Goal: Task Accomplishment & Management: Manage account settings

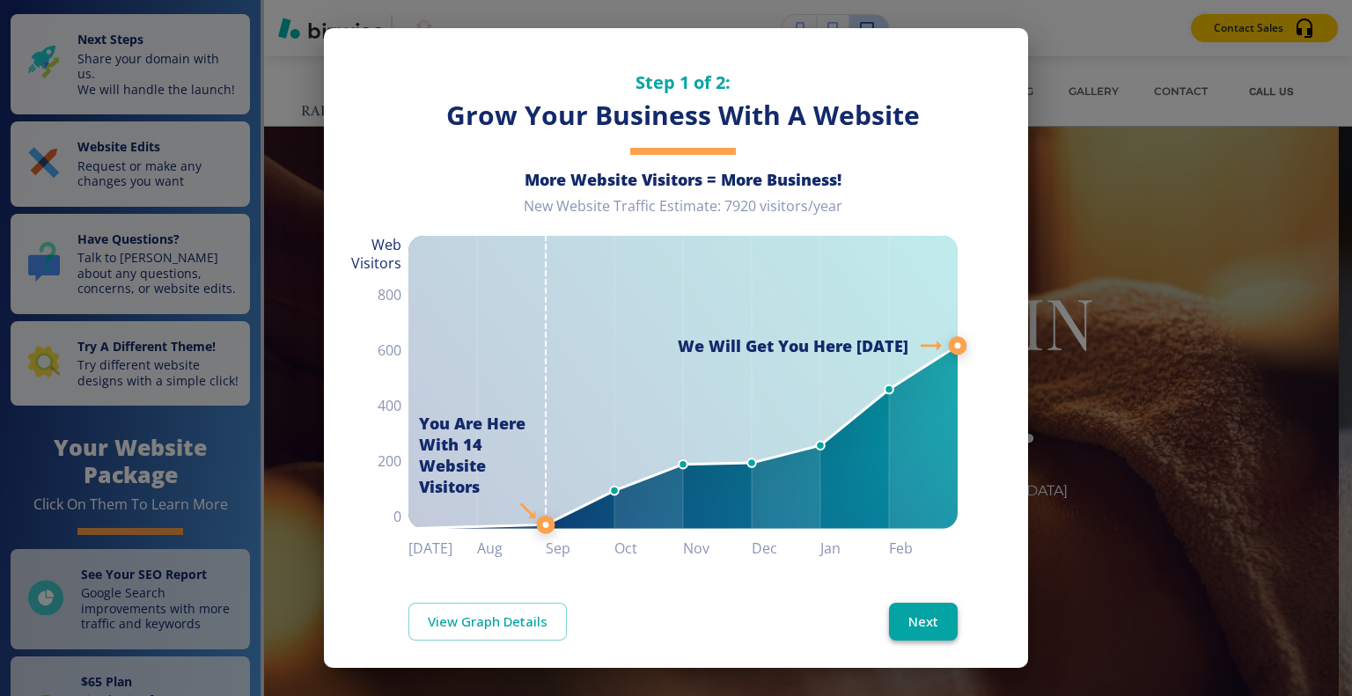
click at [903, 614] on button "Next" at bounding box center [923, 621] width 69 height 37
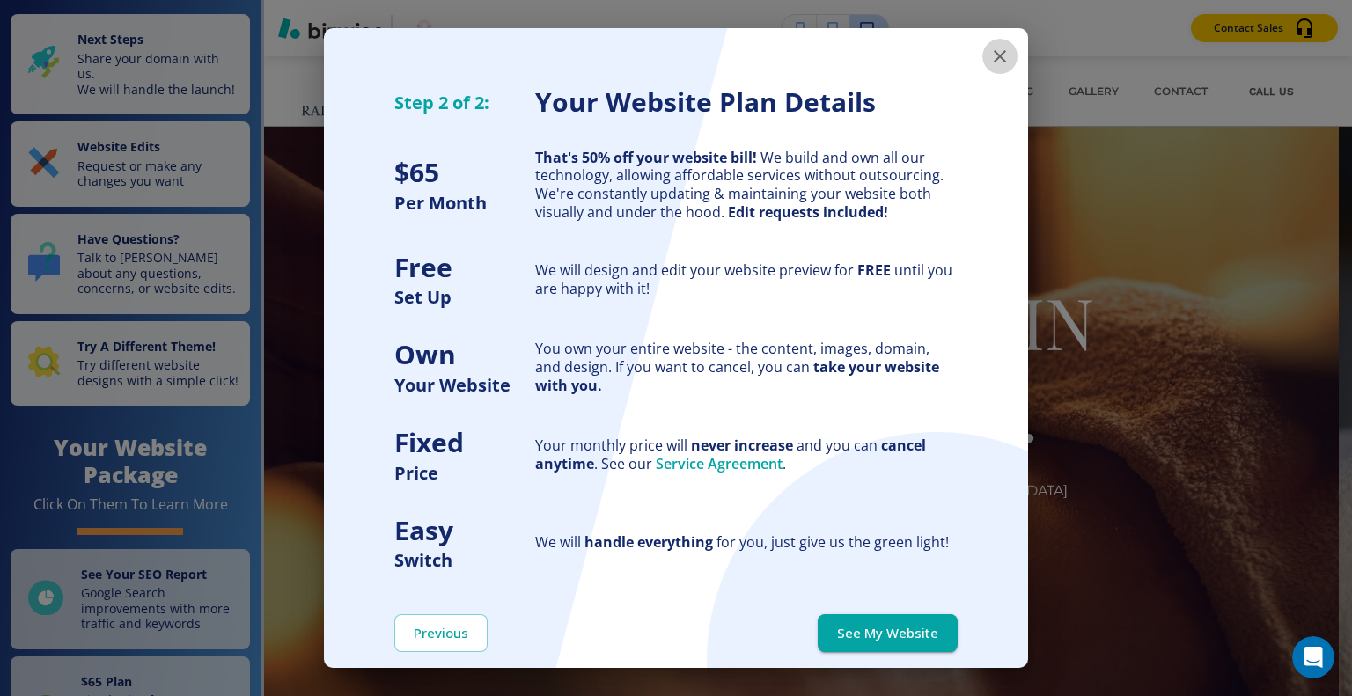
click at [989, 62] on icon "button" at bounding box center [999, 56] width 21 height 21
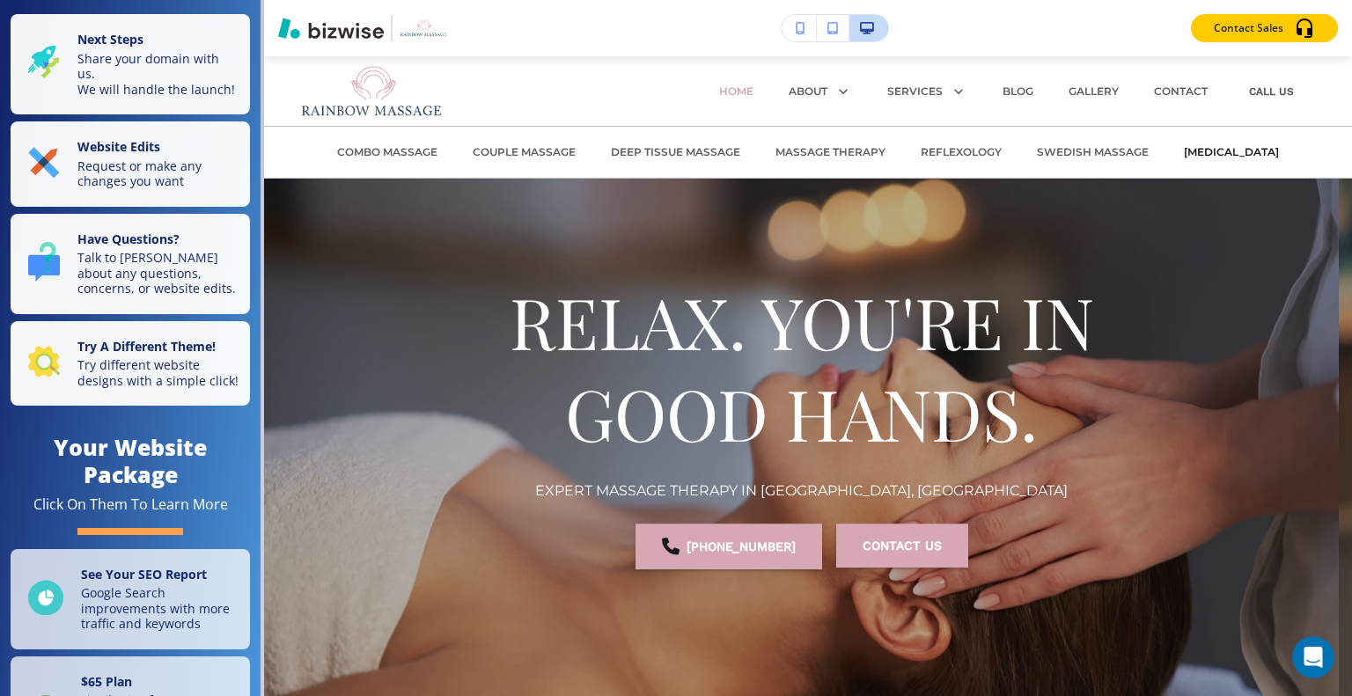
click at [1184, 153] on p "[MEDICAL_DATA]" at bounding box center [1231, 152] width 95 height 16
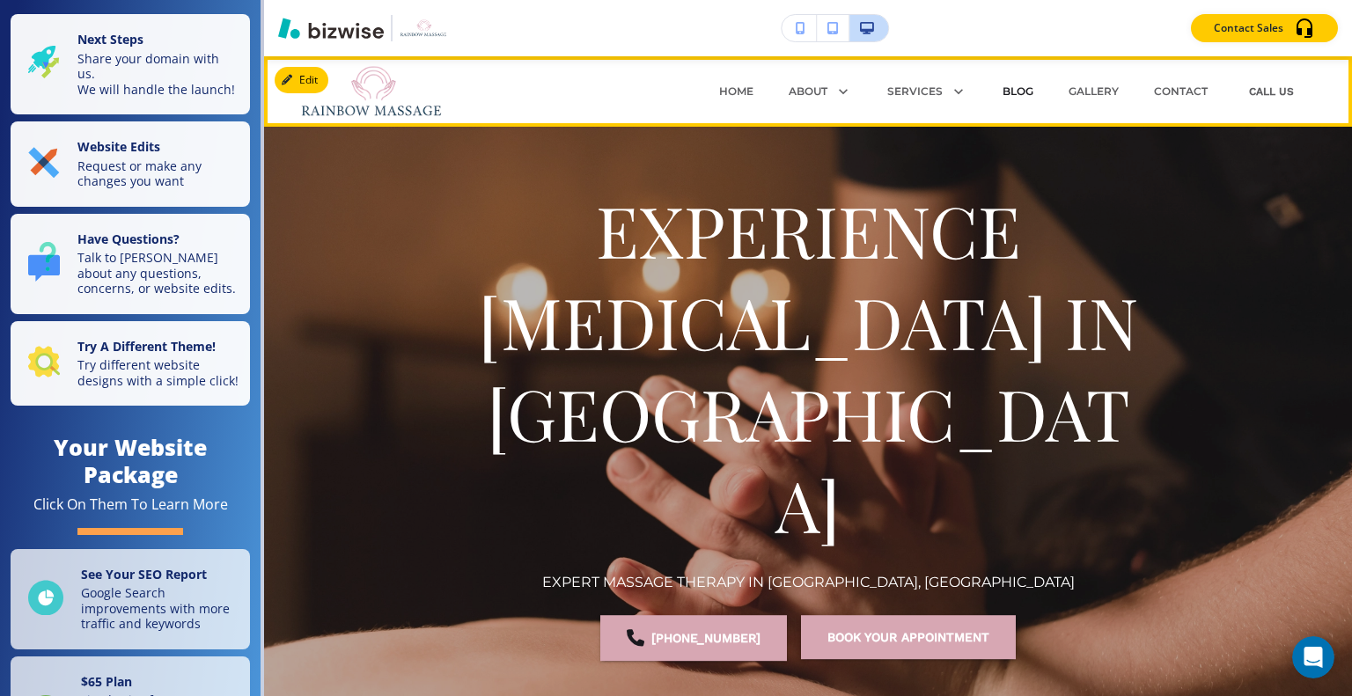
click at [1010, 91] on p "BLOG" at bounding box center [1018, 92] width 31 height 16
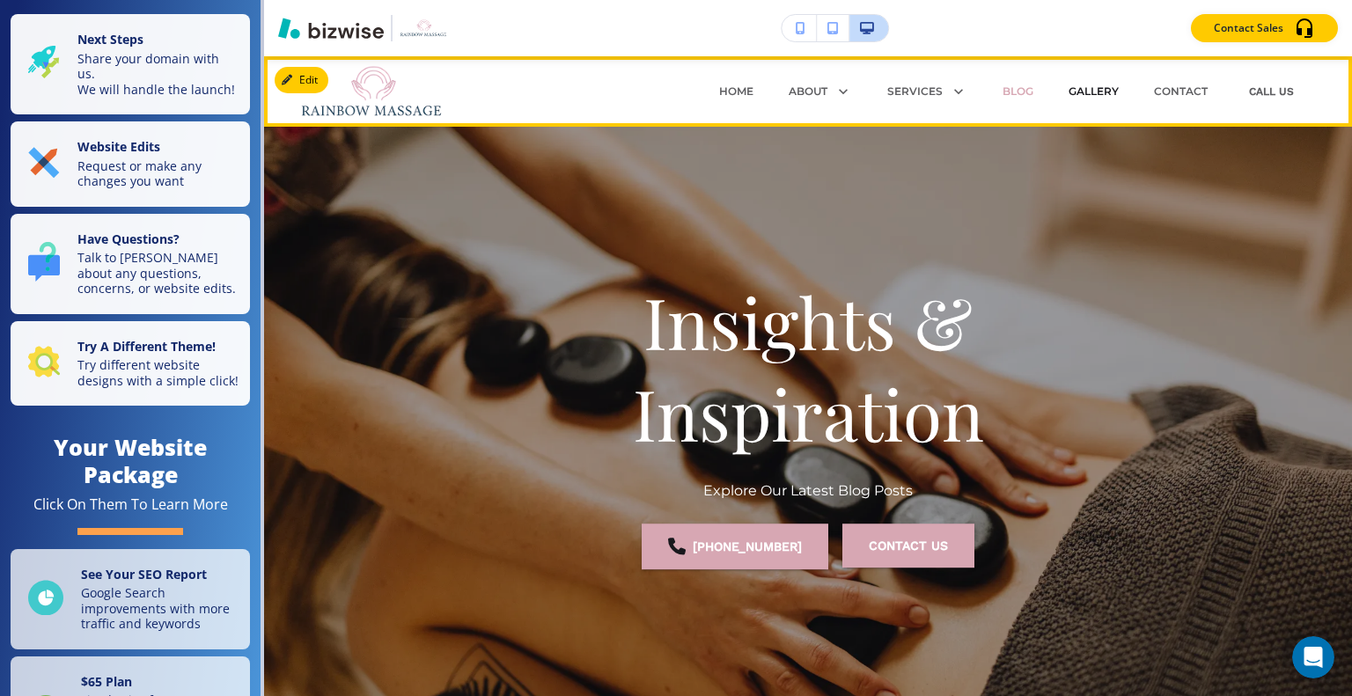
click at [1096, 90] on p "GALLERY" at bounding box center [1094, 92] width 50 height 16
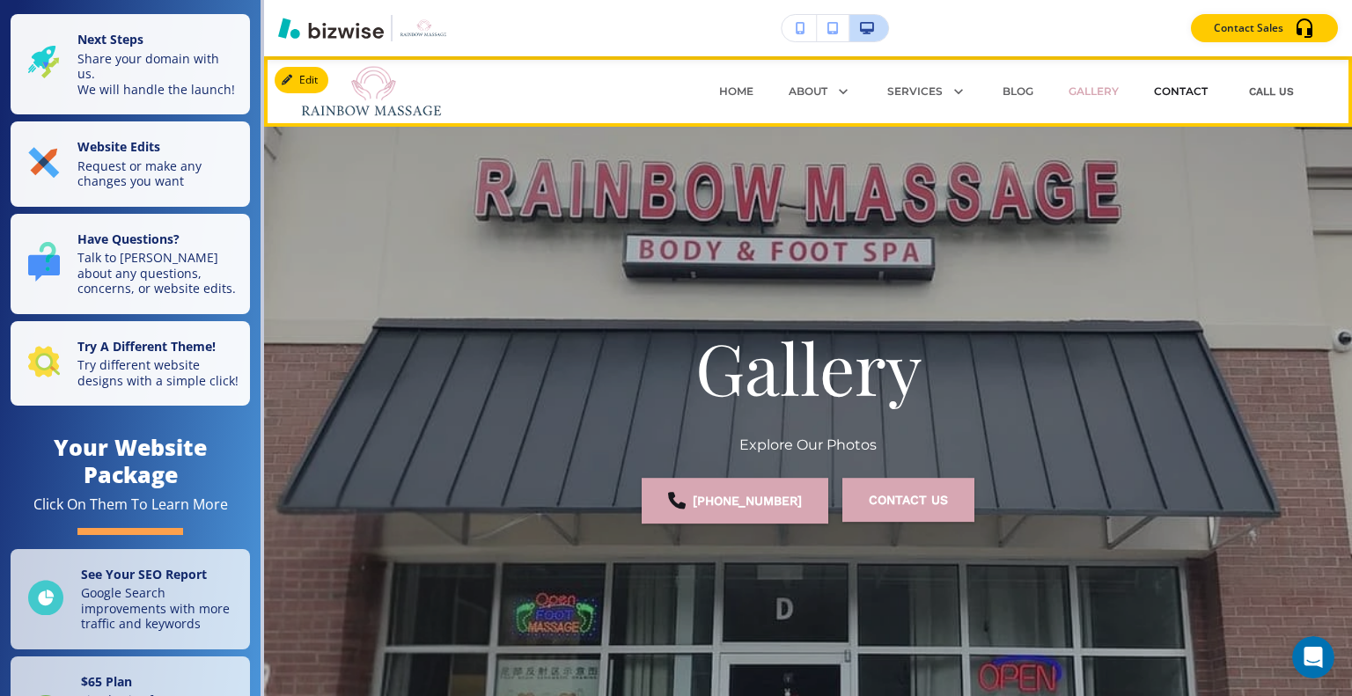
click at [1178, 90] on p "CONTACT" at bounding box center [1181, 92] width 54 height 16
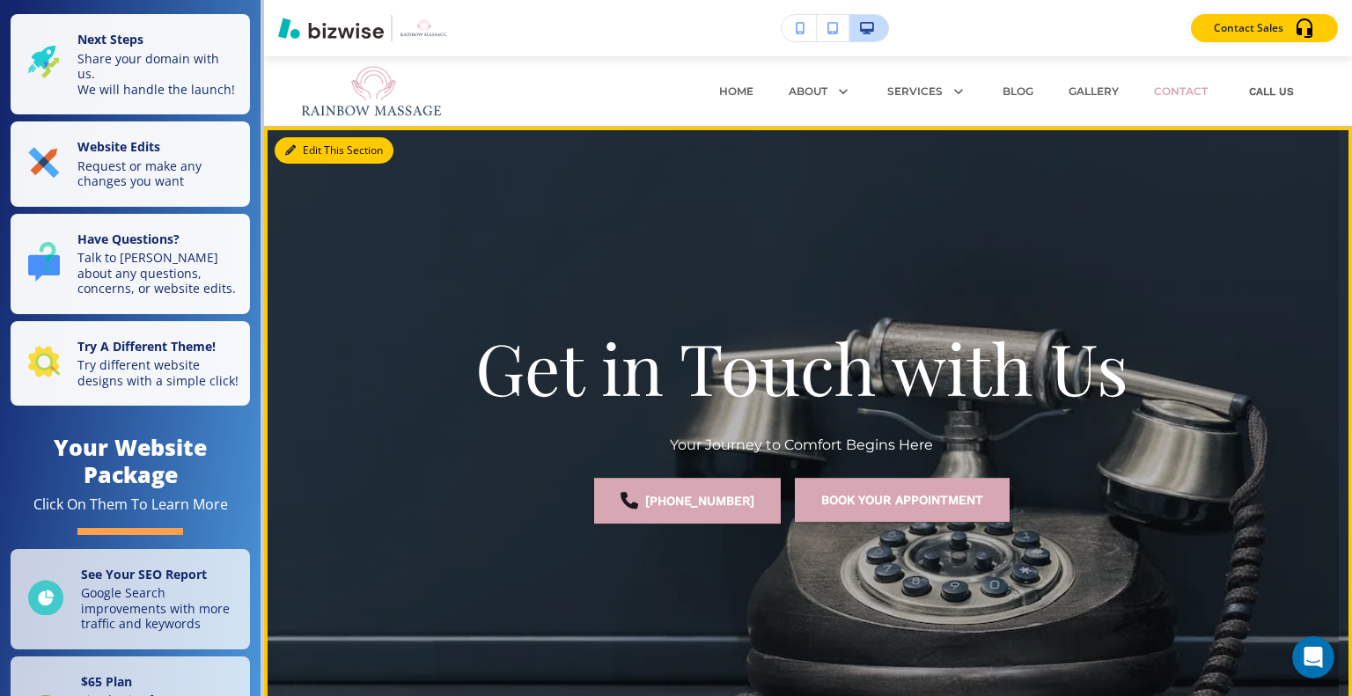
click at [317, 147] on button "Edit This Section" at bounding box center [334, 150] width 119 height 26
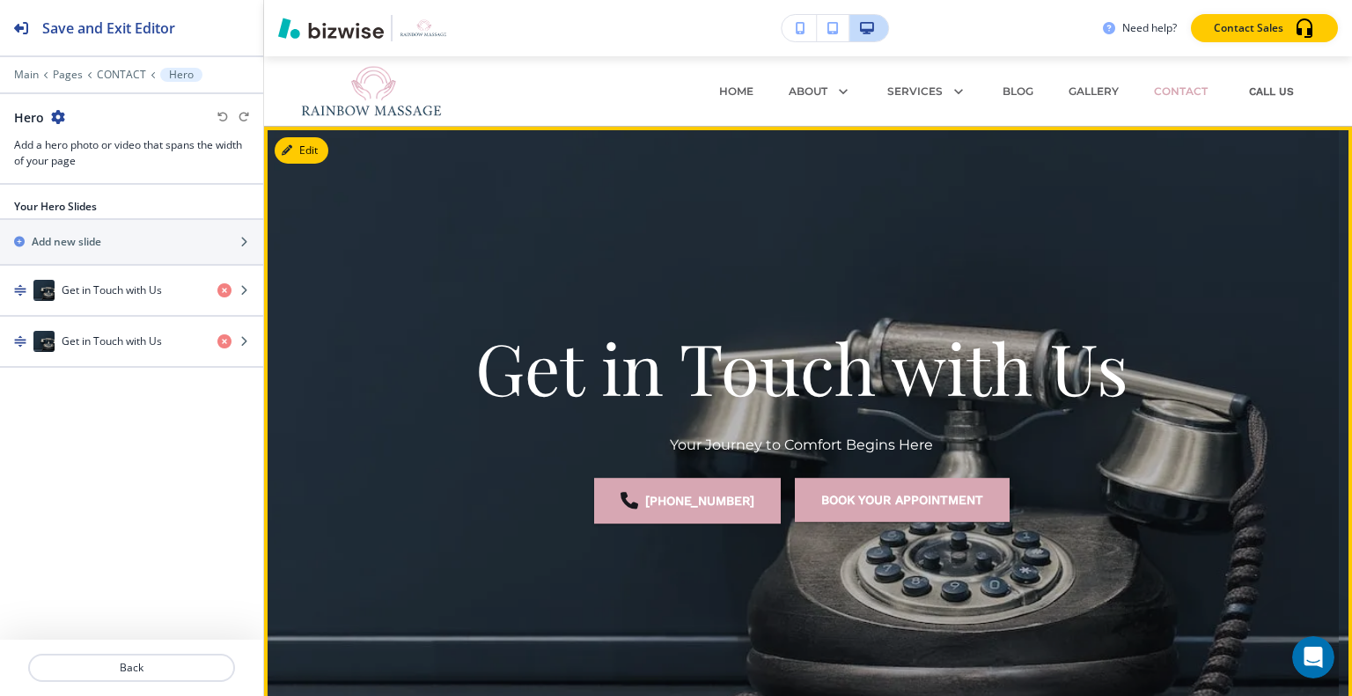
scroll to position [70, 0]
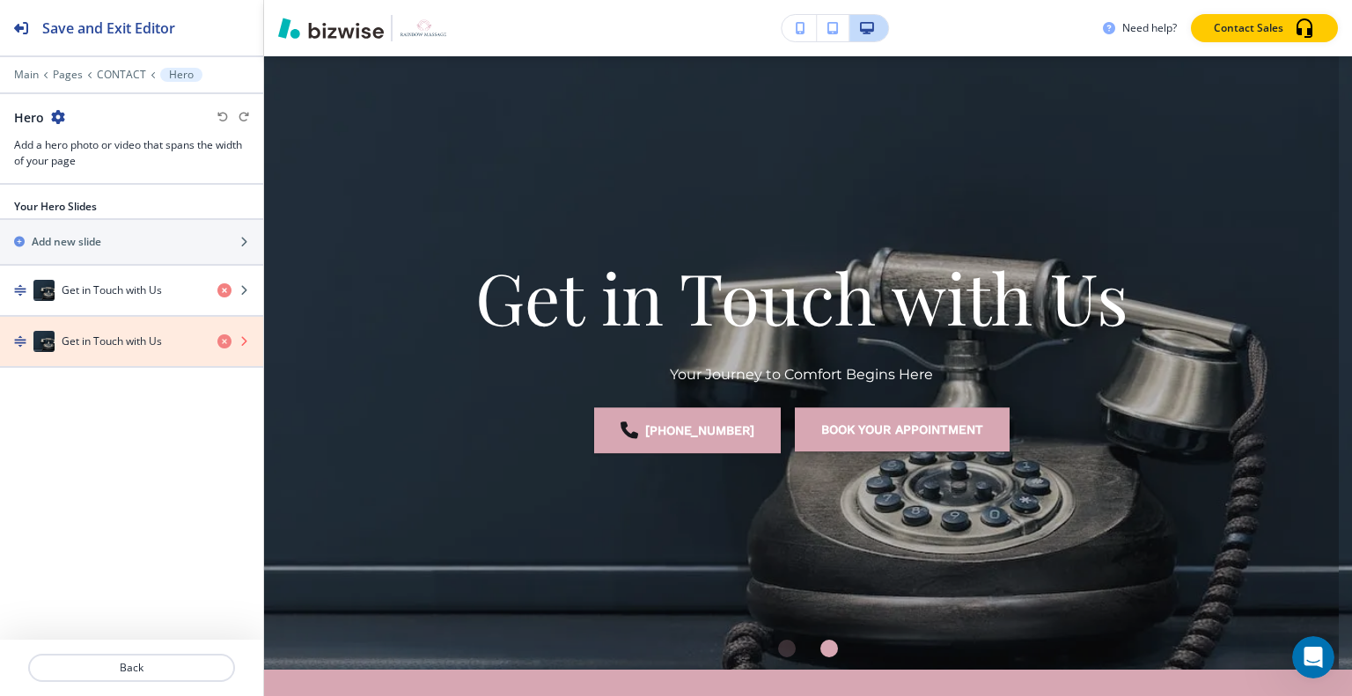
click at [225, 341] on icon "button" at bounding box center [224, 342] width 14 height 14
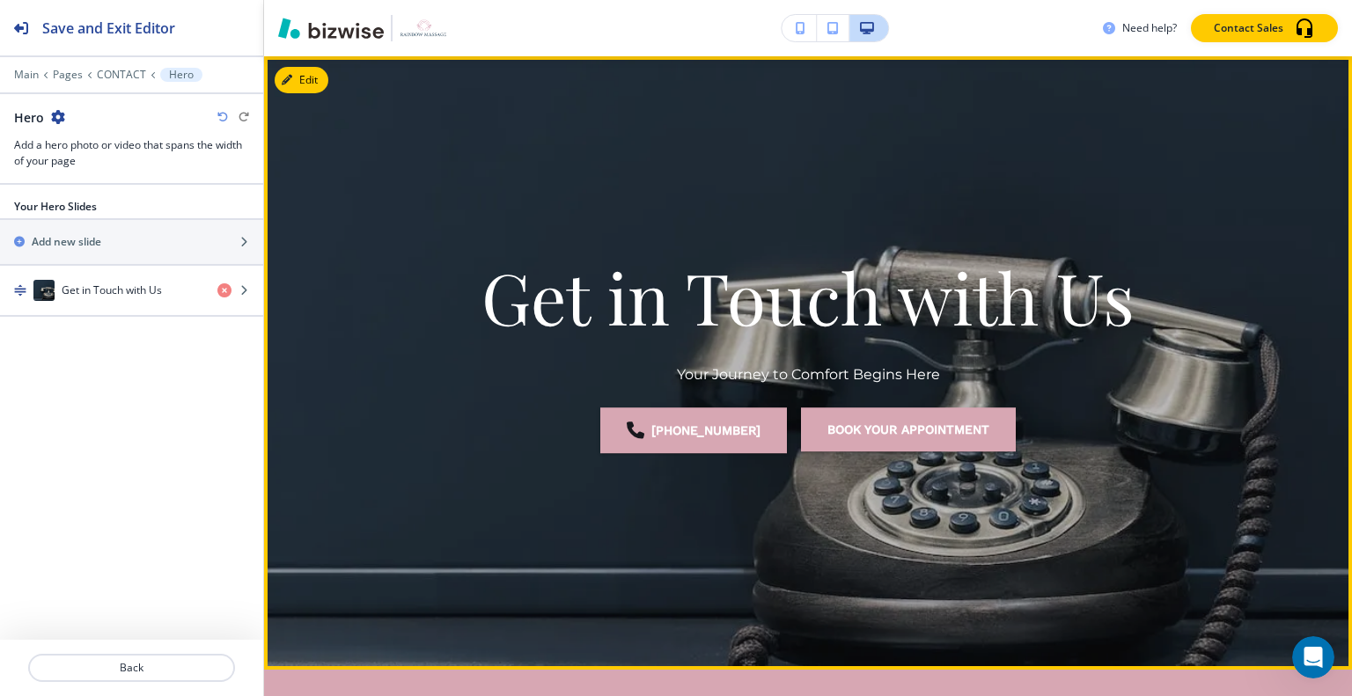
scroll to position [0, 0]
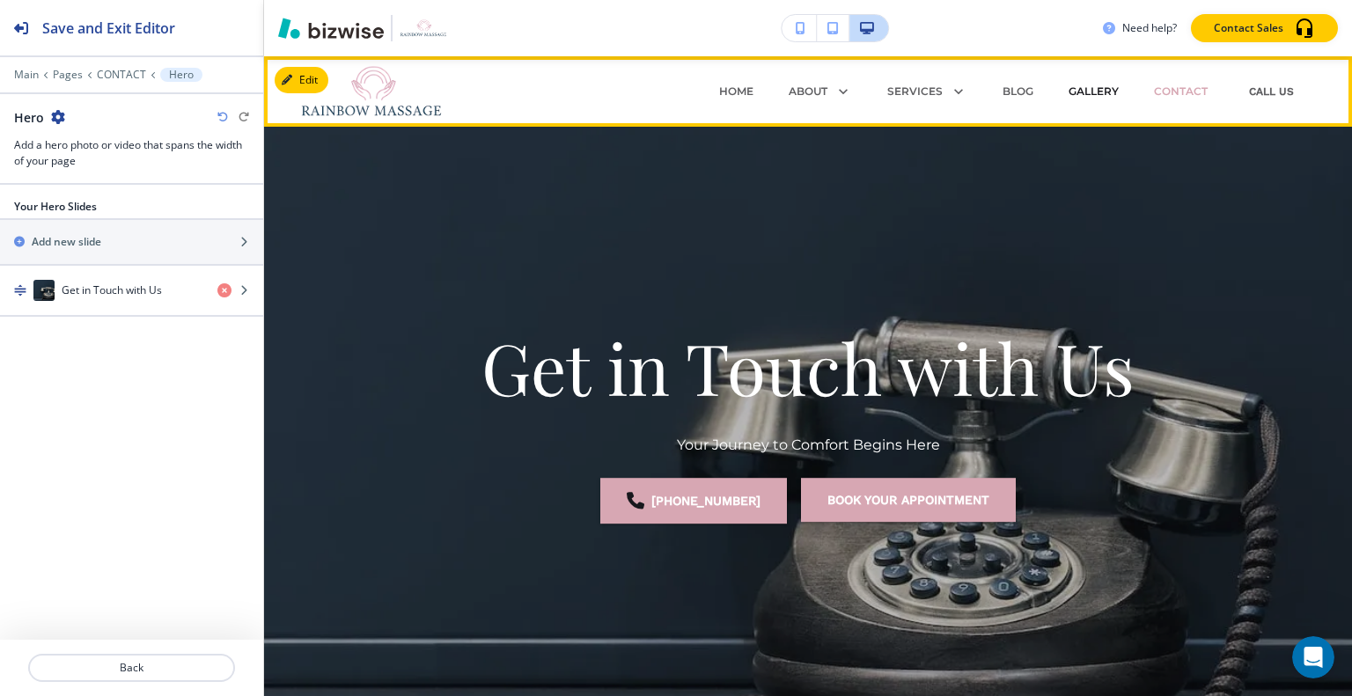
click at [1099, 92] on p "GALLERY" at bounding box center [1094, 92] width 50 height 16
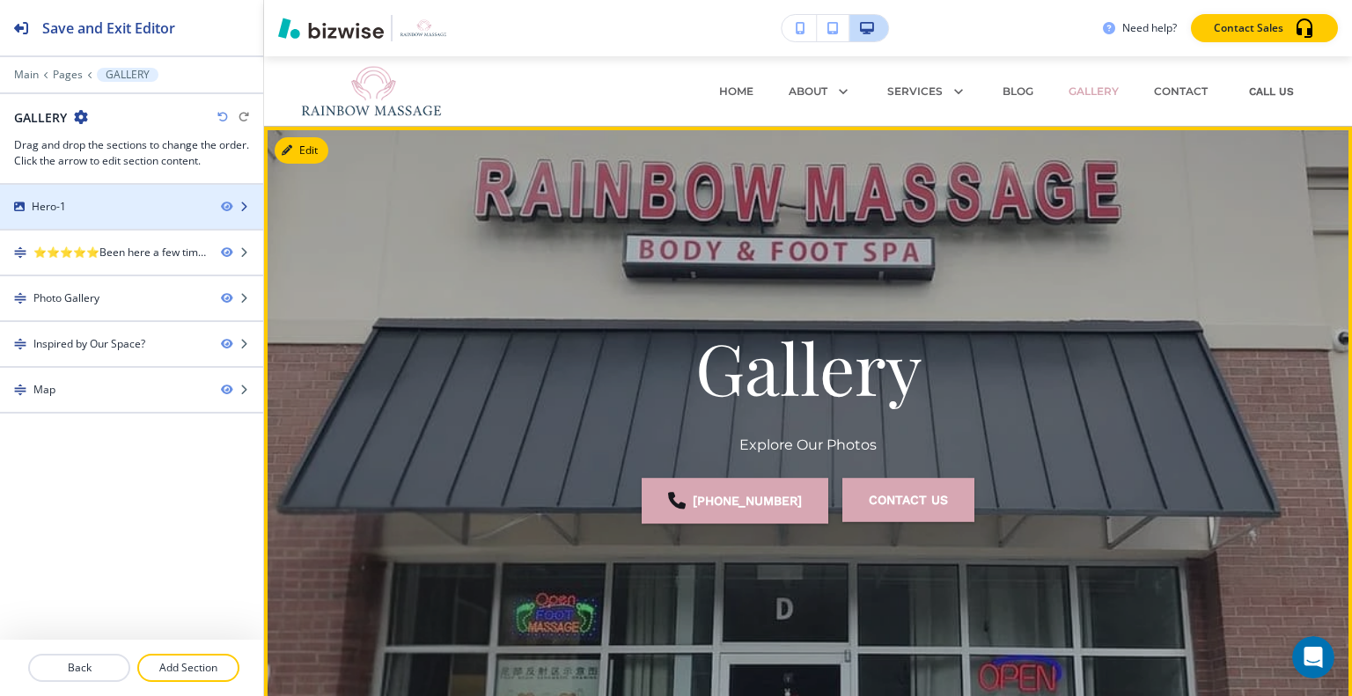
click at [156, 210] on div "Hero-1" at bounding box center [103, 207] width 207 height 16
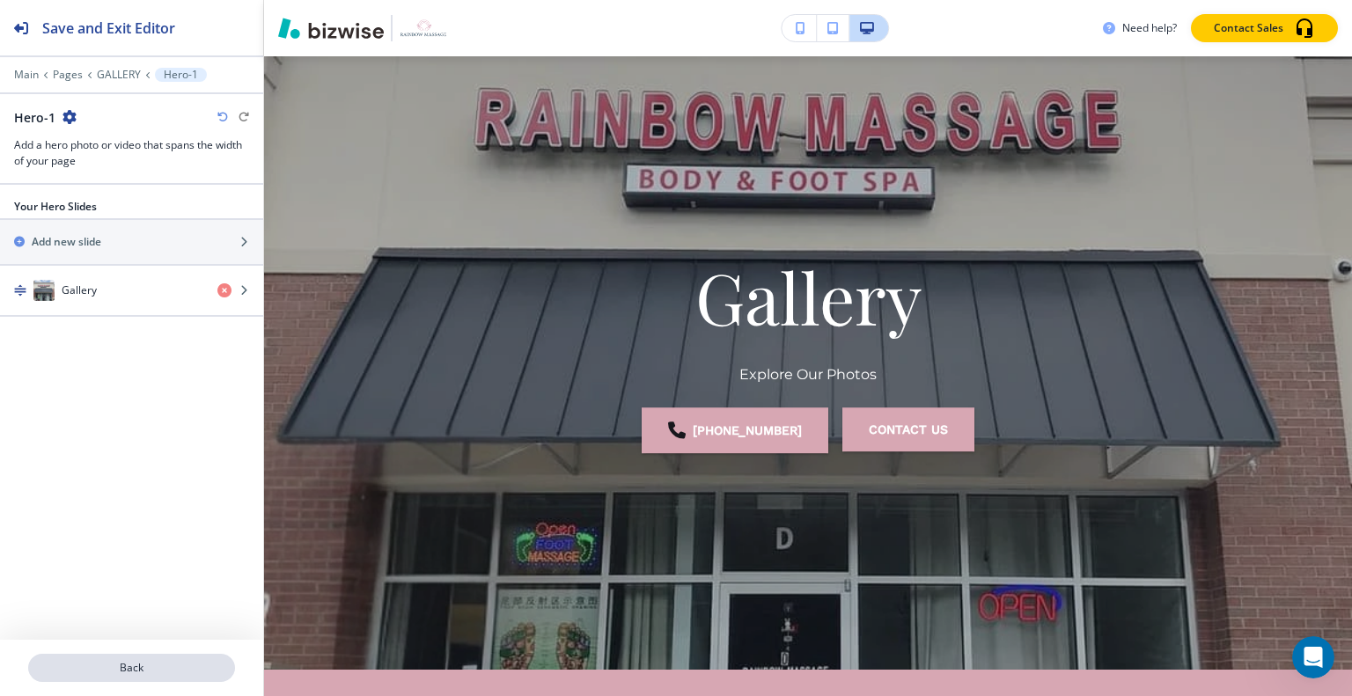
click at [143, 679] on button "Back" at bounding box center [131, 668] width 207 height 28
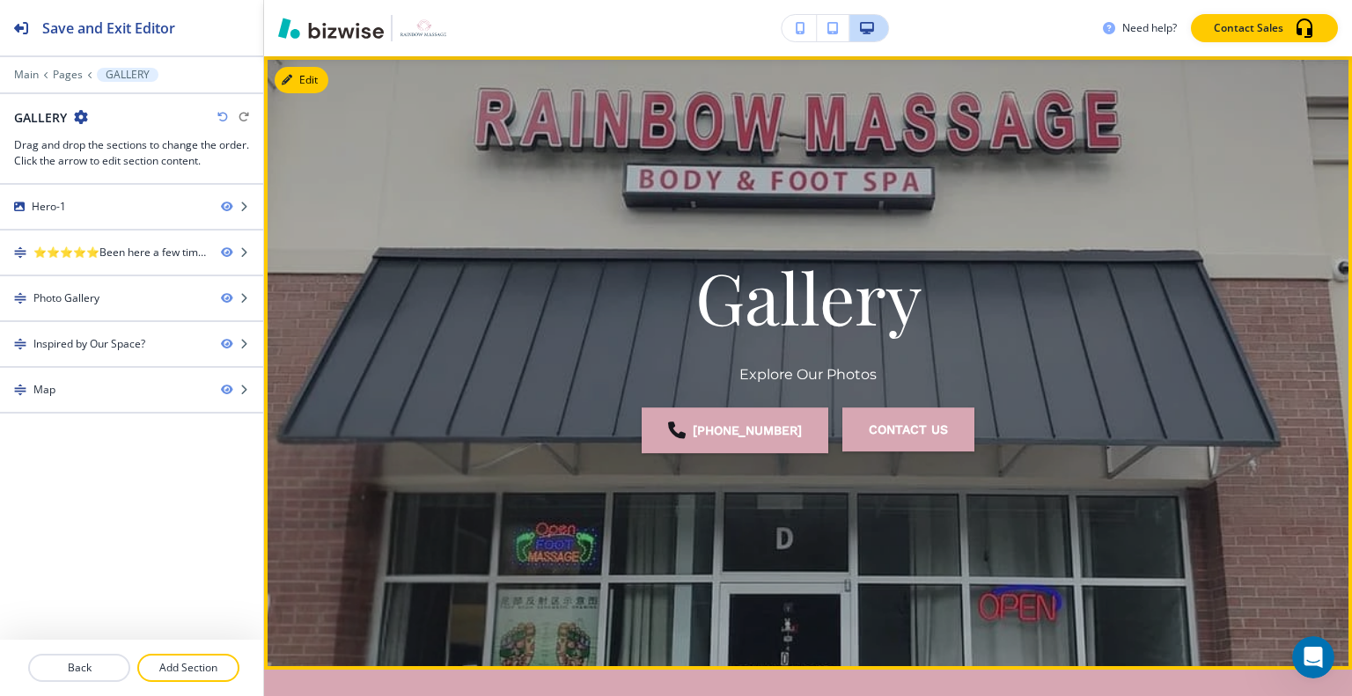
scroll to position [0, 0]
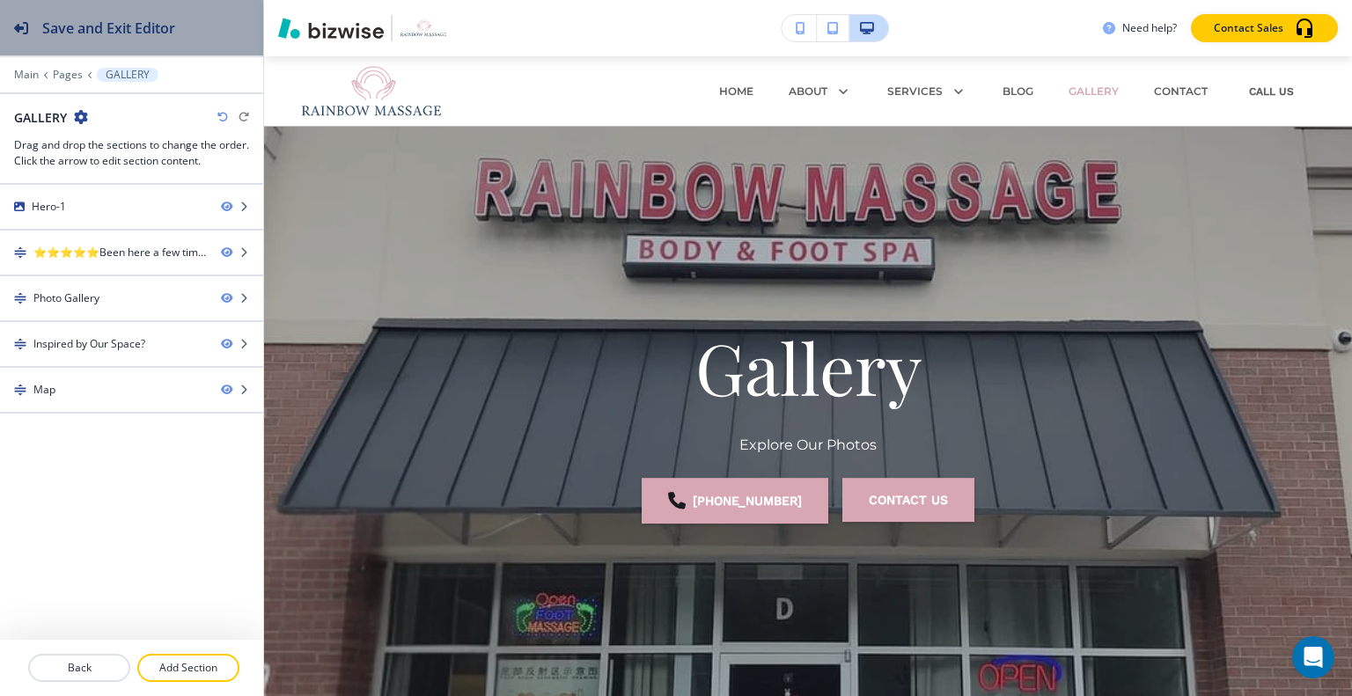
click at [121, 27] on h2 "Save and Exit Editor" at bounding box center [108, 28] width 133 height 21
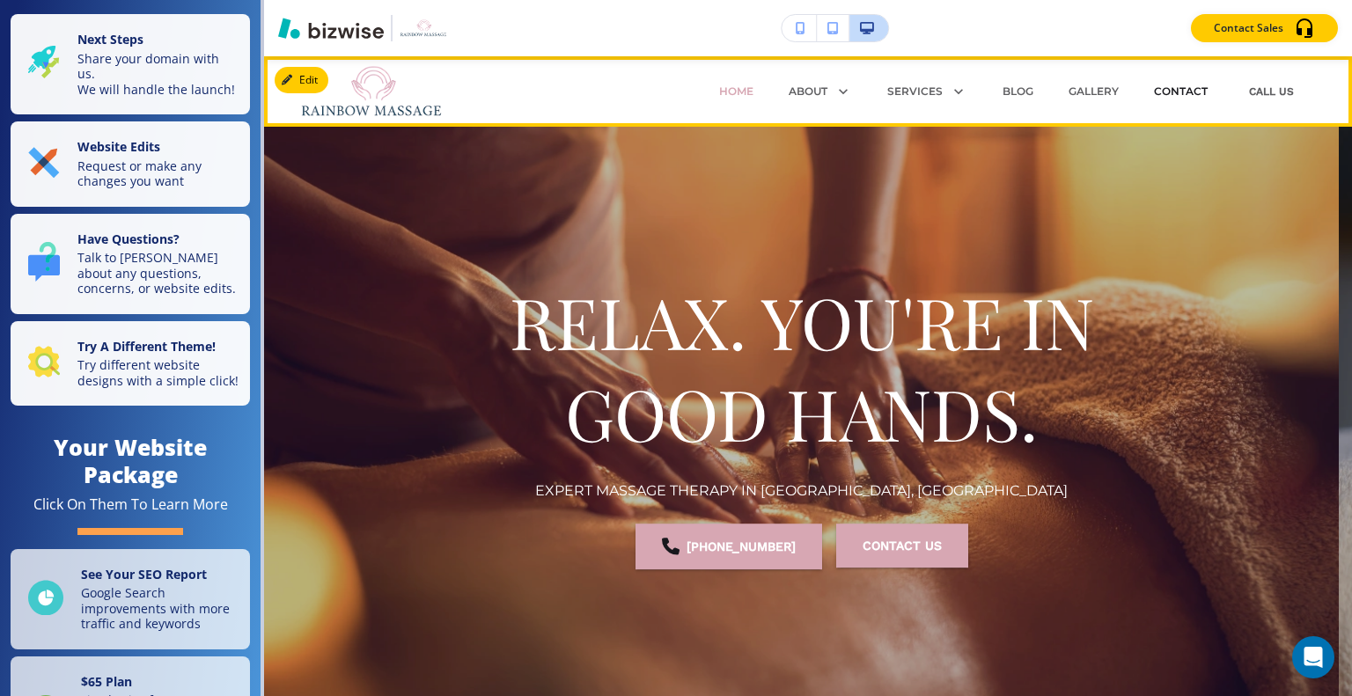
click at [1154, 91] on p "CONTACT" at bounding box center [1181, 92] width 54 height 16
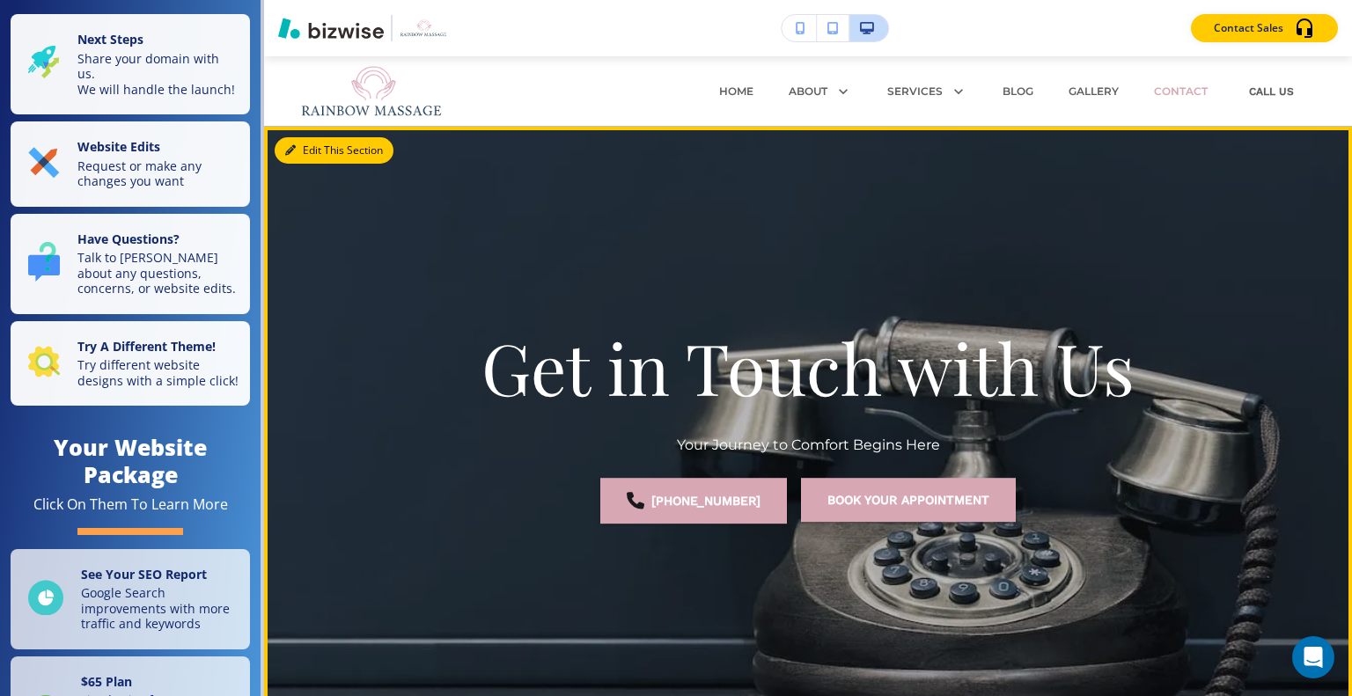
click at [311, 154] on button "Edit This Section" at bounding box center [334, 150] width 119 height 26
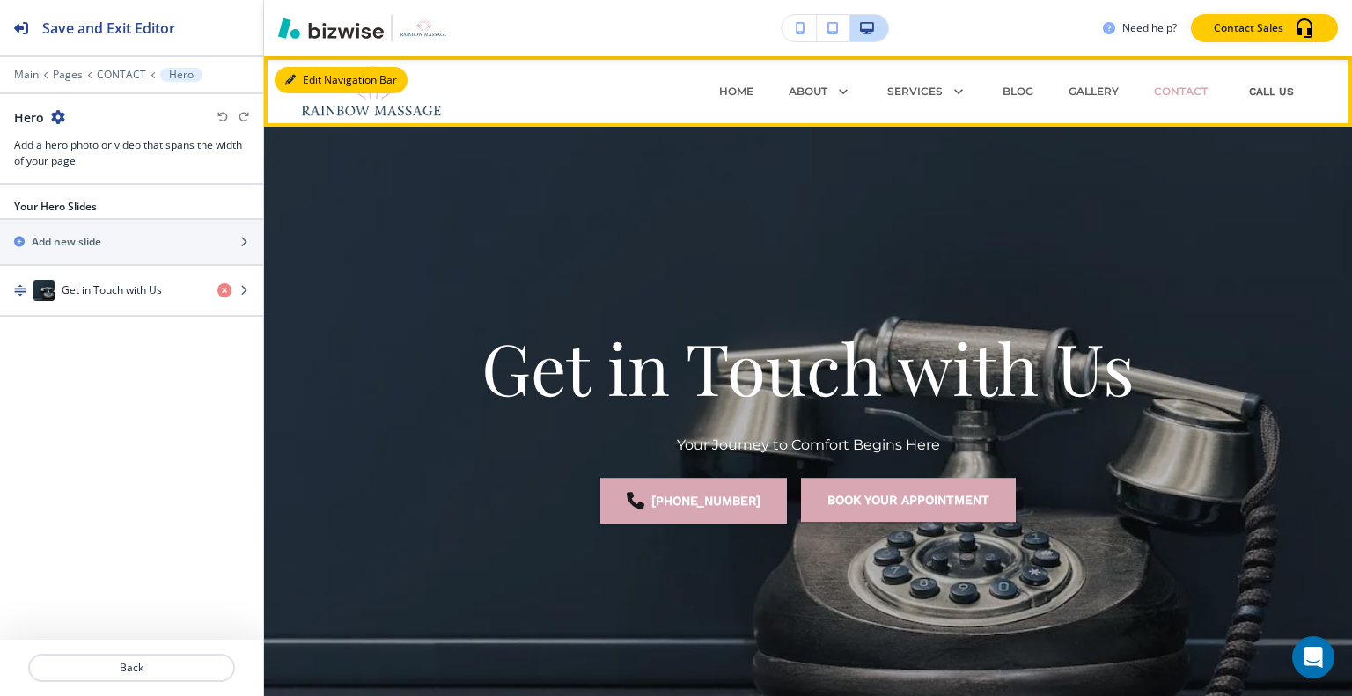
click at [320, 75] on button "Edit Navigation Bar" at bounding box center [341, 80] width 133 height 26
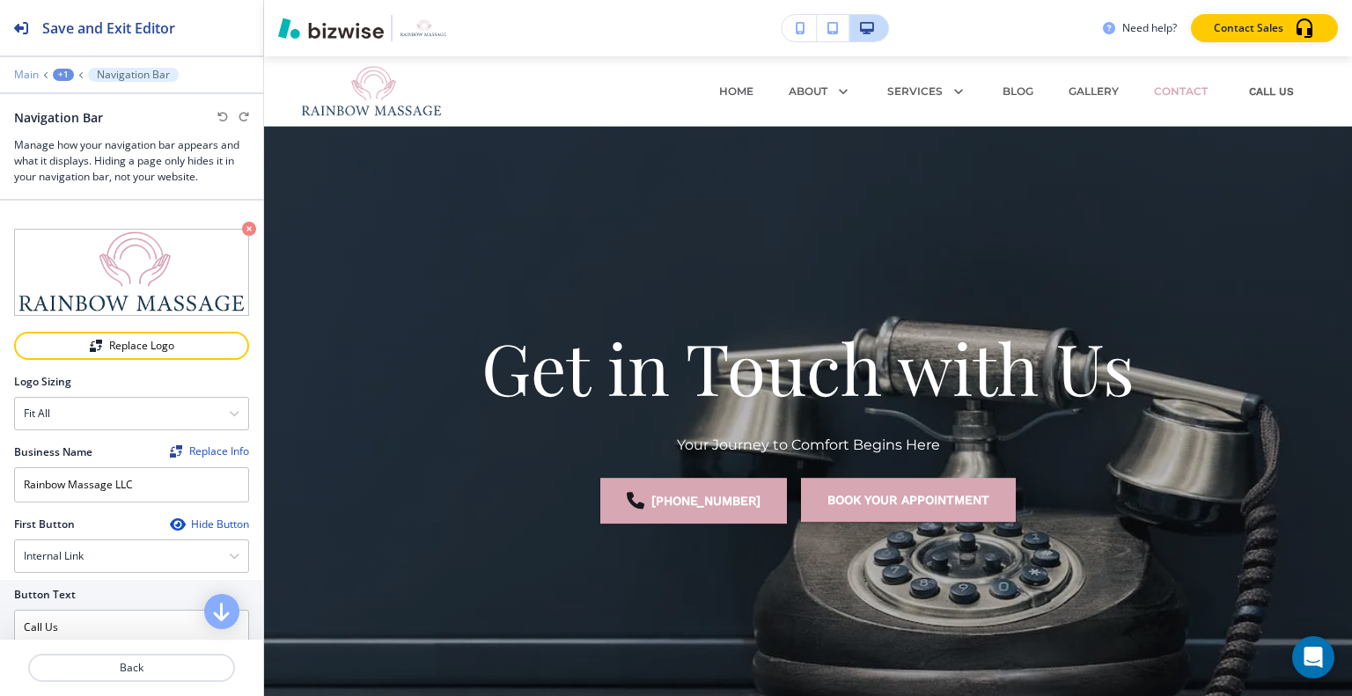
click at [35, 70] on p "Main" at bounding box center [26, 75] width 25 height 12
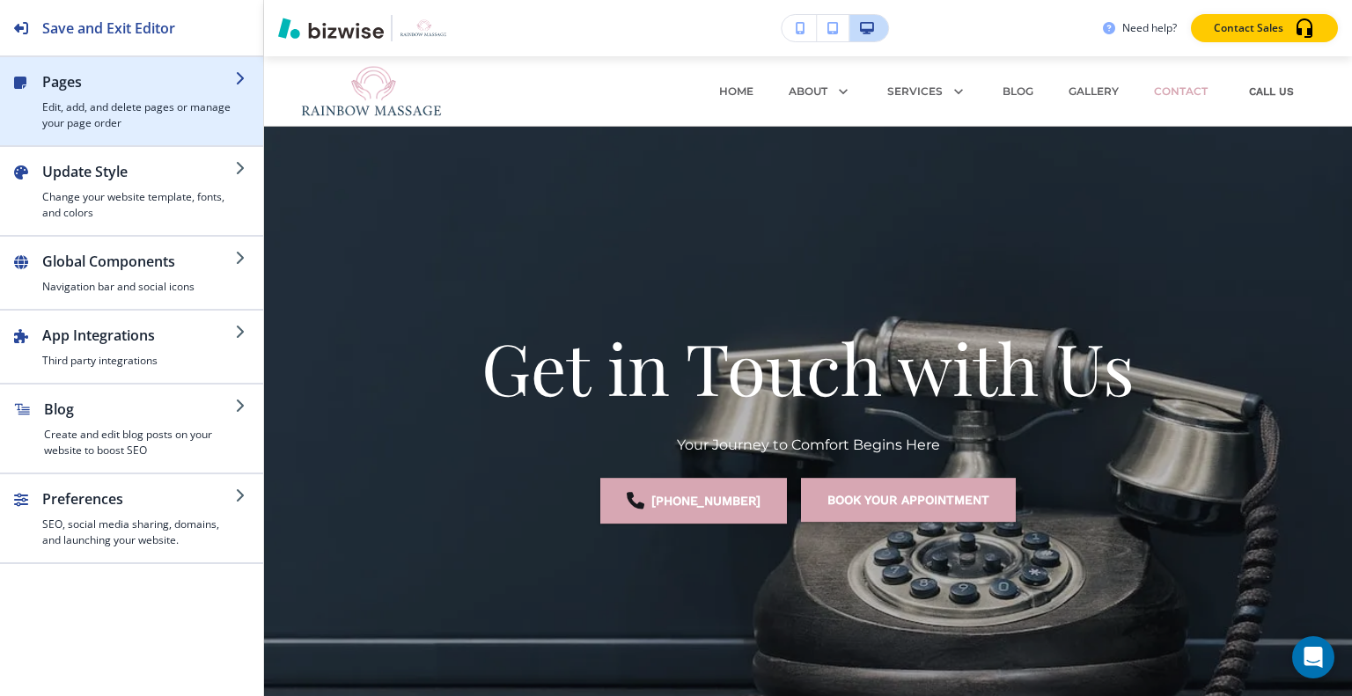
click at [130, 105] on h4 "Edit, add, and delete pages or manage your page order" at bounding box center [138, 115] width 193 height 32
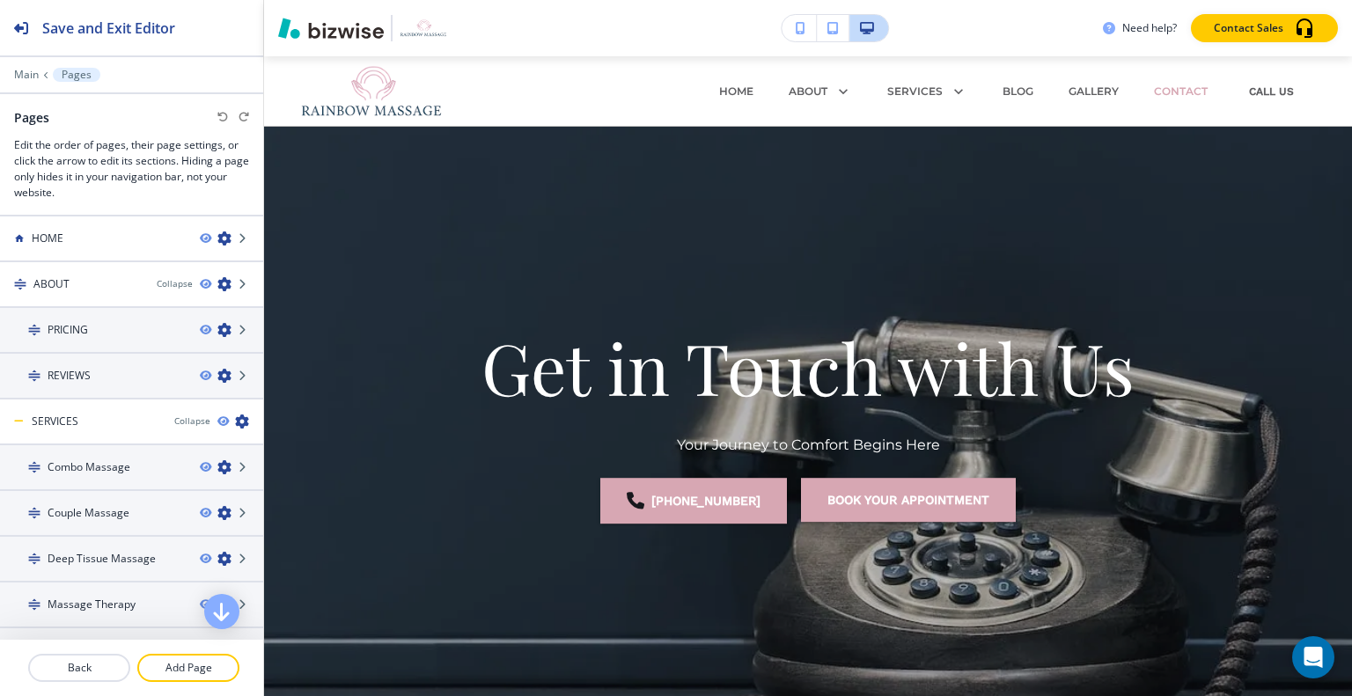
scroll to position [256, 0]
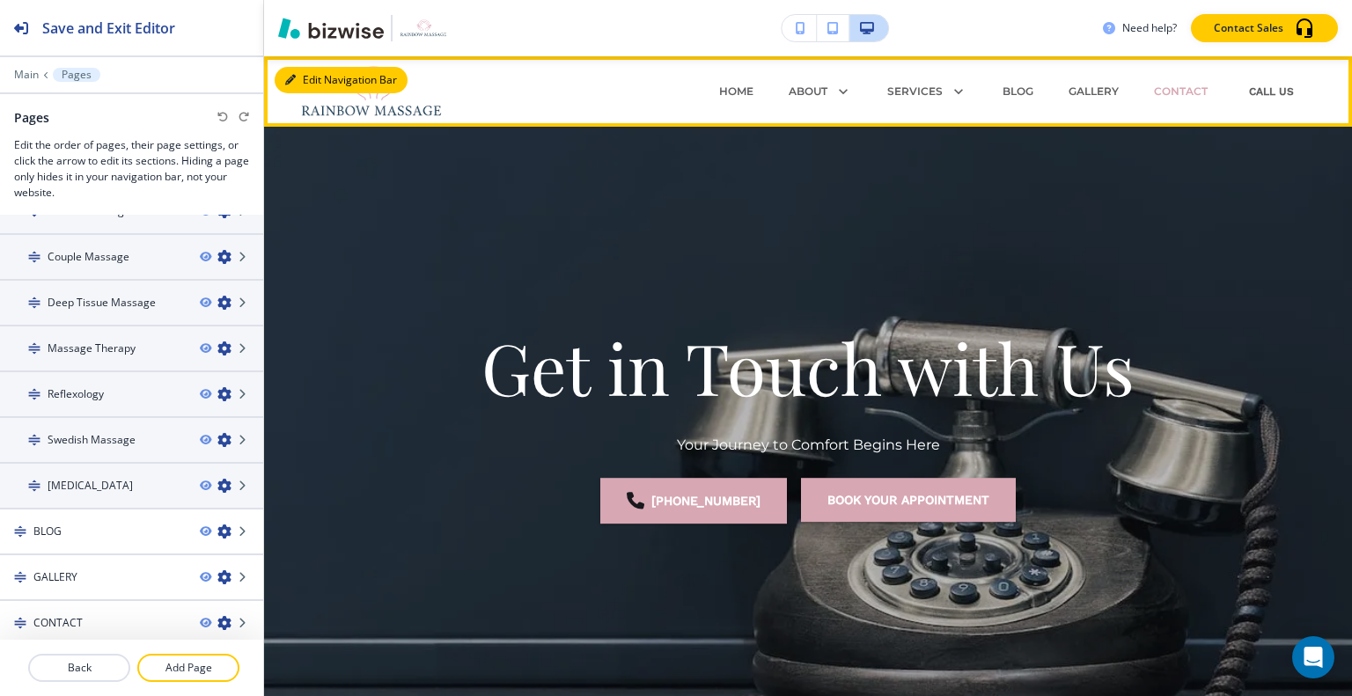
click at [294, 78] on icon "button" at bounding box center [290, 80] width 11 height 11
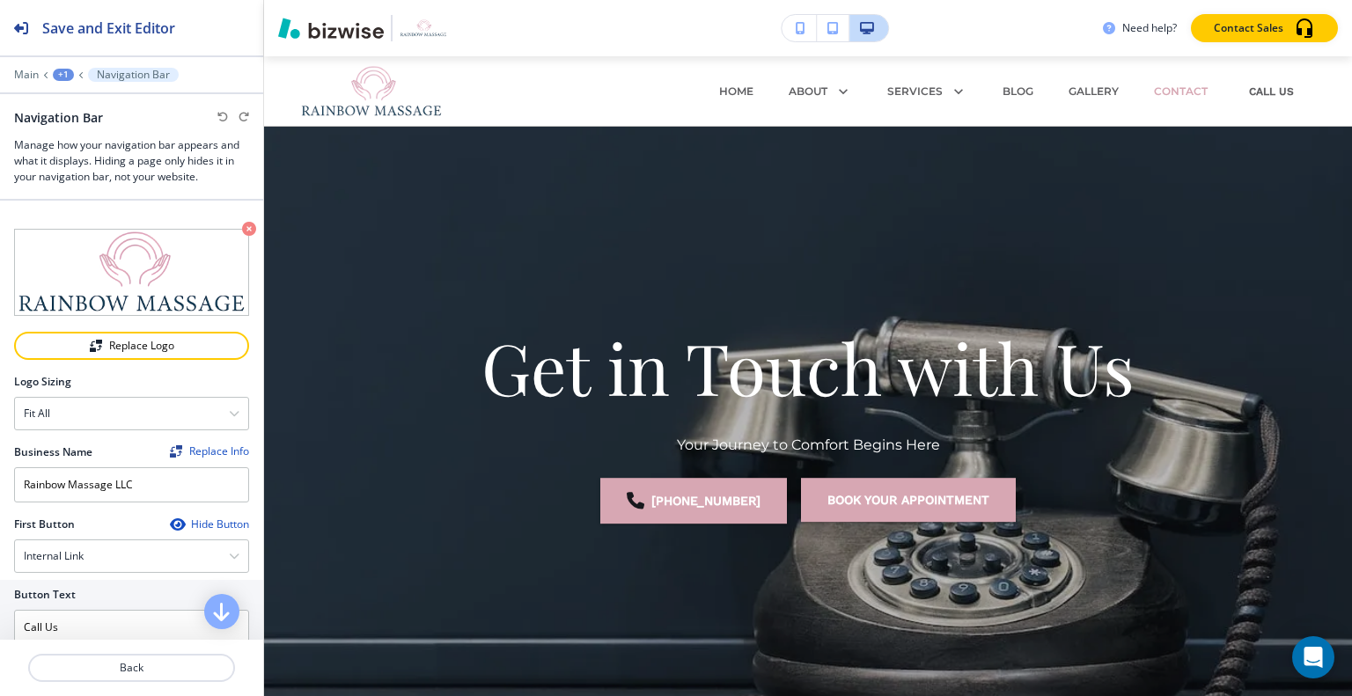
scroll to position [352, 0]
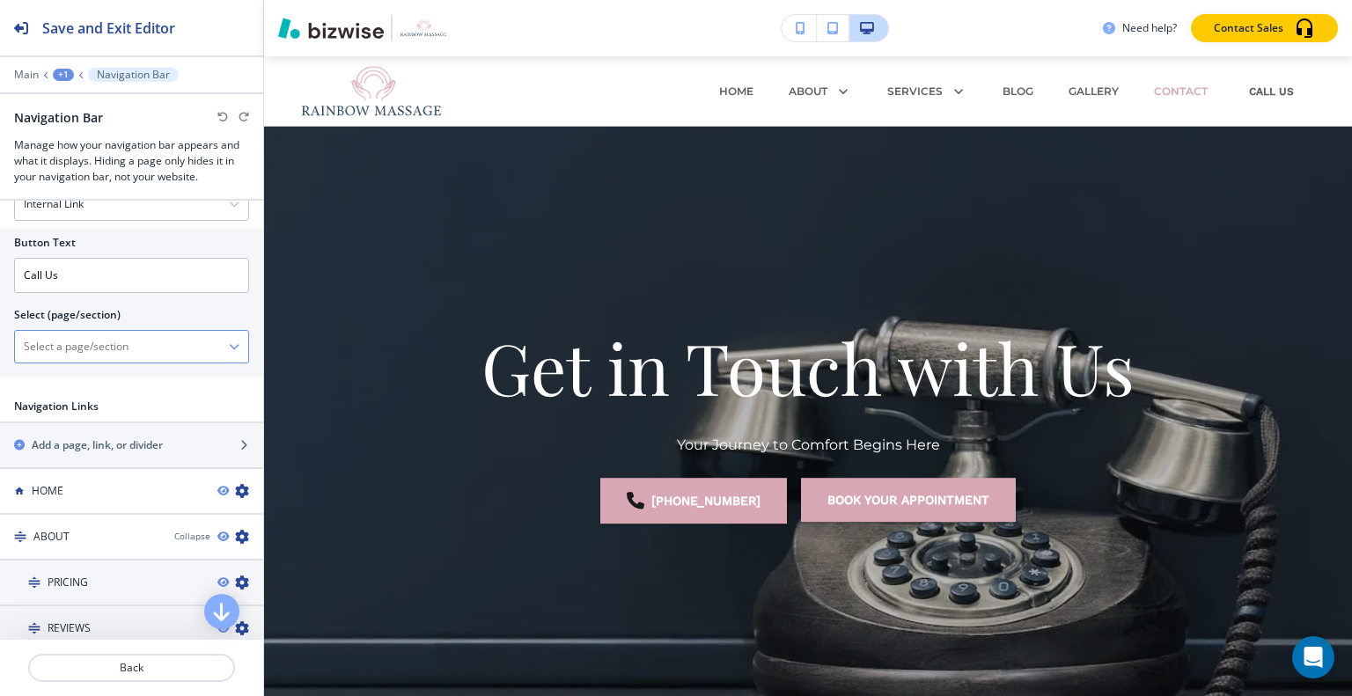
click at [154, 337] on \(page\/section\) "Manual Input" at bounding box center [122, 347] width 214 height 30
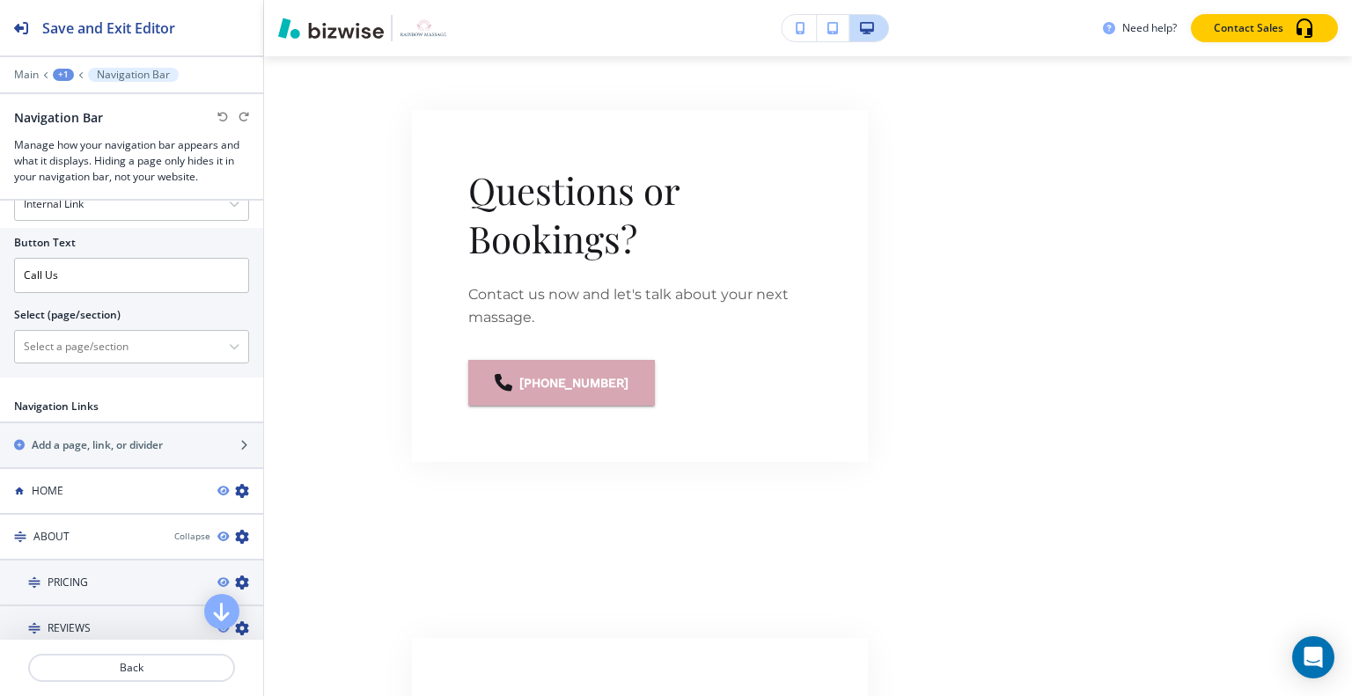
scroll to position [1997, 0]
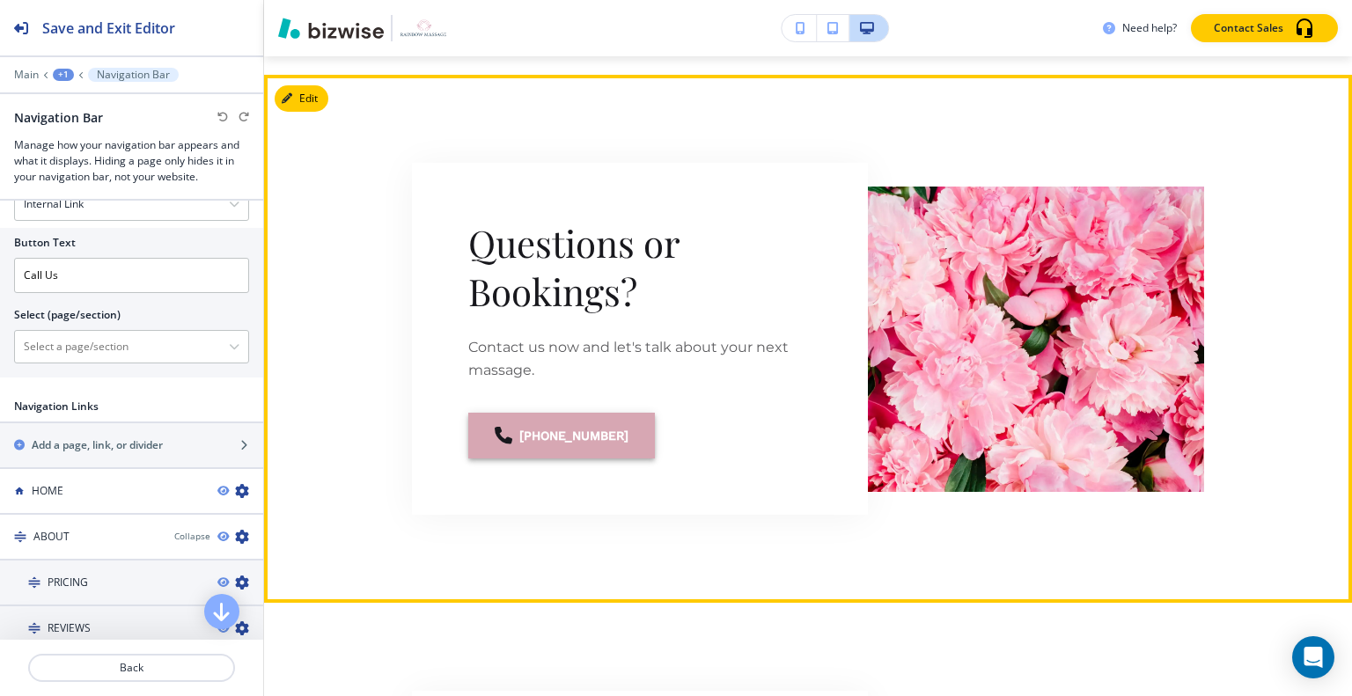
drag, startPoint x: 725, startPoint y: 456, endPoint x: 528, endPoint y: 453, distance: 196.3
click at [523, 457] on div "[PHONE_NUMBER]" at bounding box center [639, 436] width 343 height 46
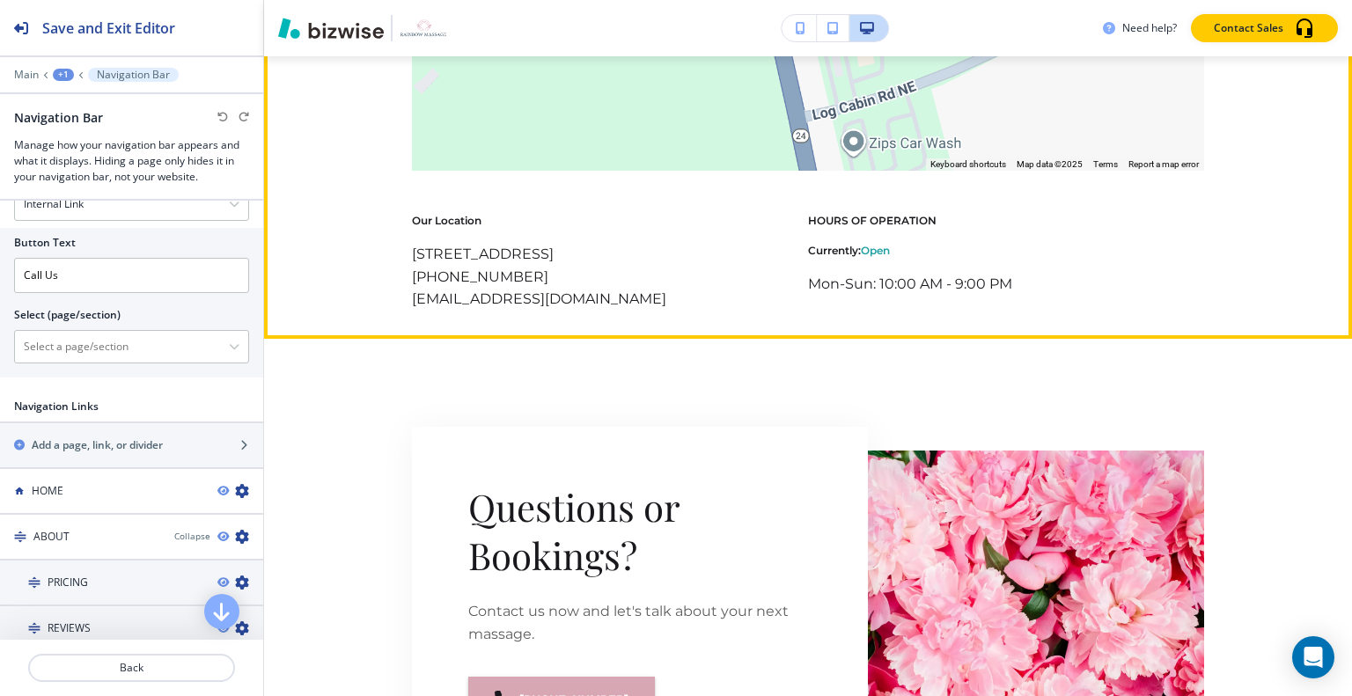
scroll to position [1468, 0]
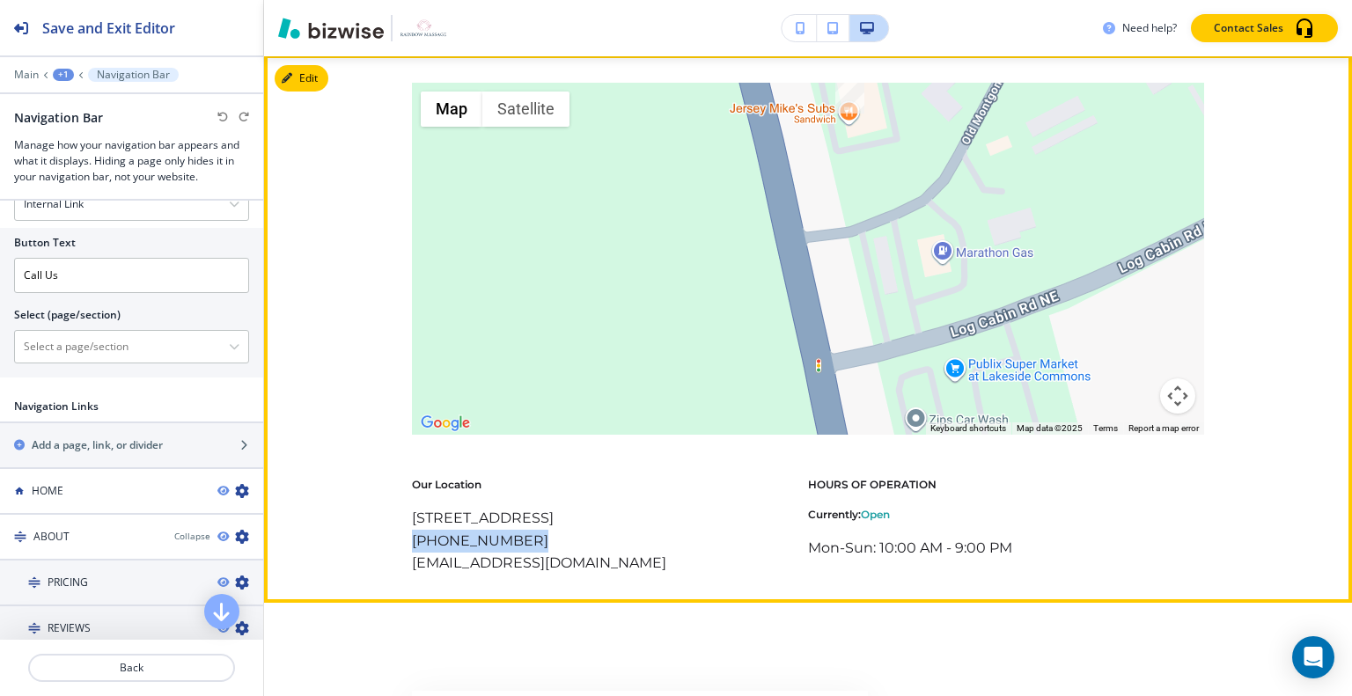
drag, startPoint x: 519, startPoint y: 559, endPoint x: 410, endPoint y: 565, distance: 109.3
click at [412, 553] on p "[PHONE_NUMBER]" at bounding box center [570, 541] width 317 height 23
copy p "[PHONE_NUMBER]"
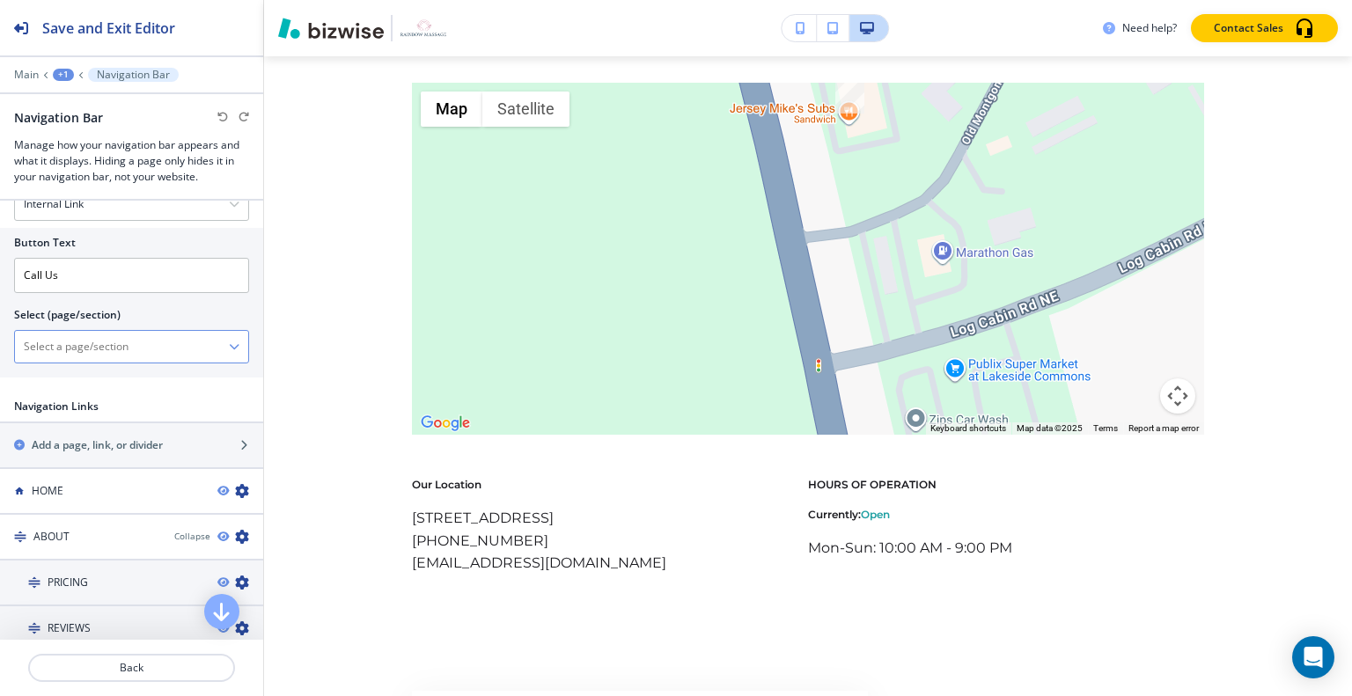
paste \(page\/section\) "[PHONE_NUMBER]"
type \(page\/section\) "[PHONE_NUMBER]"
click at [164, 385] on div at bounding box center [131, 392] width 263 height 14
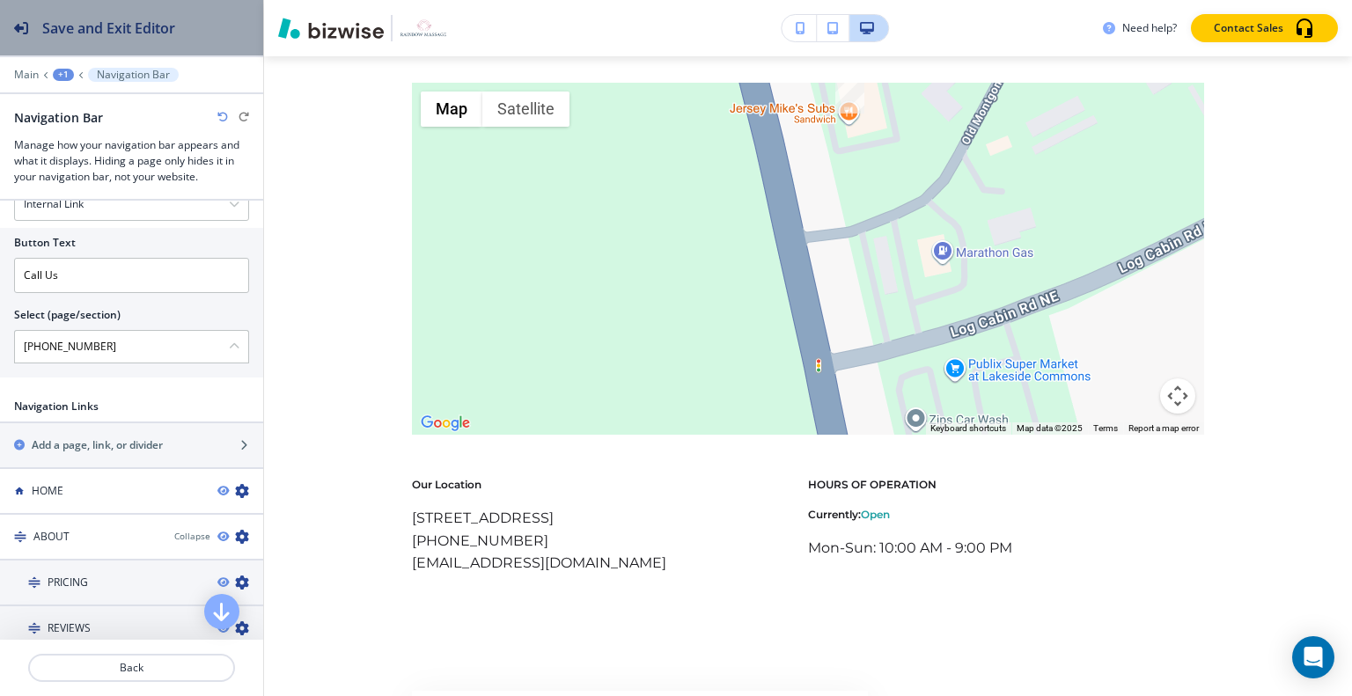
click at [134, 26] on h2 "Save and Exit Editor" at bounding box center [108, 28] width 133 height 21
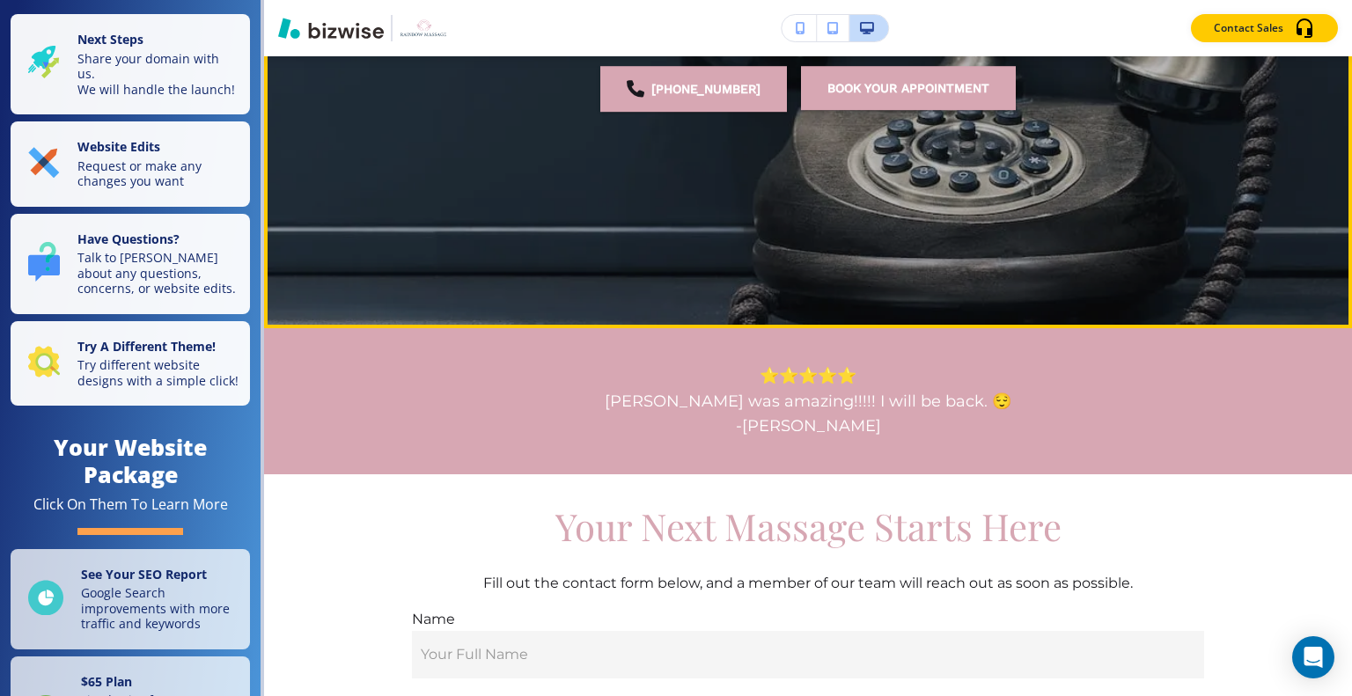
scroll to position [0, 0]
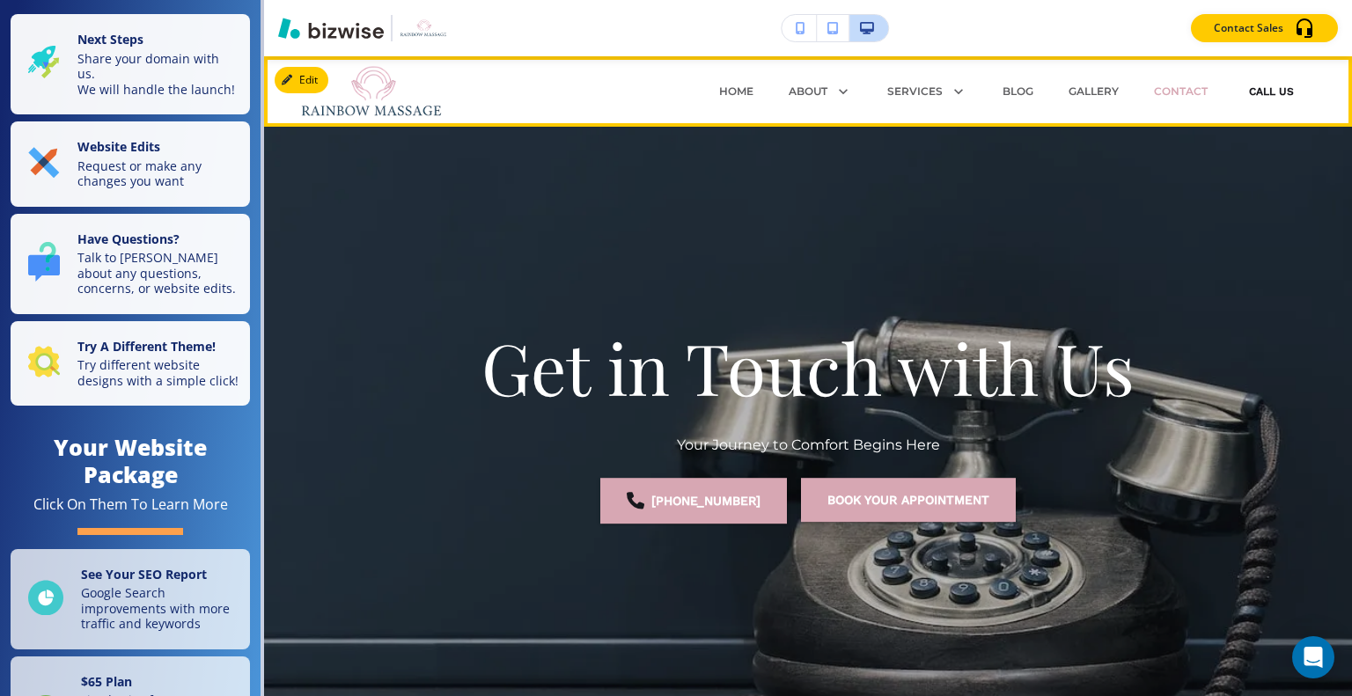
click at [1246, 85] on button "Call Us" at bounding box center [1271, 91] width 56 height 53
click at [1258, 92] on button "Call Us" at bounding box center [1271, 91] width 56 height 53
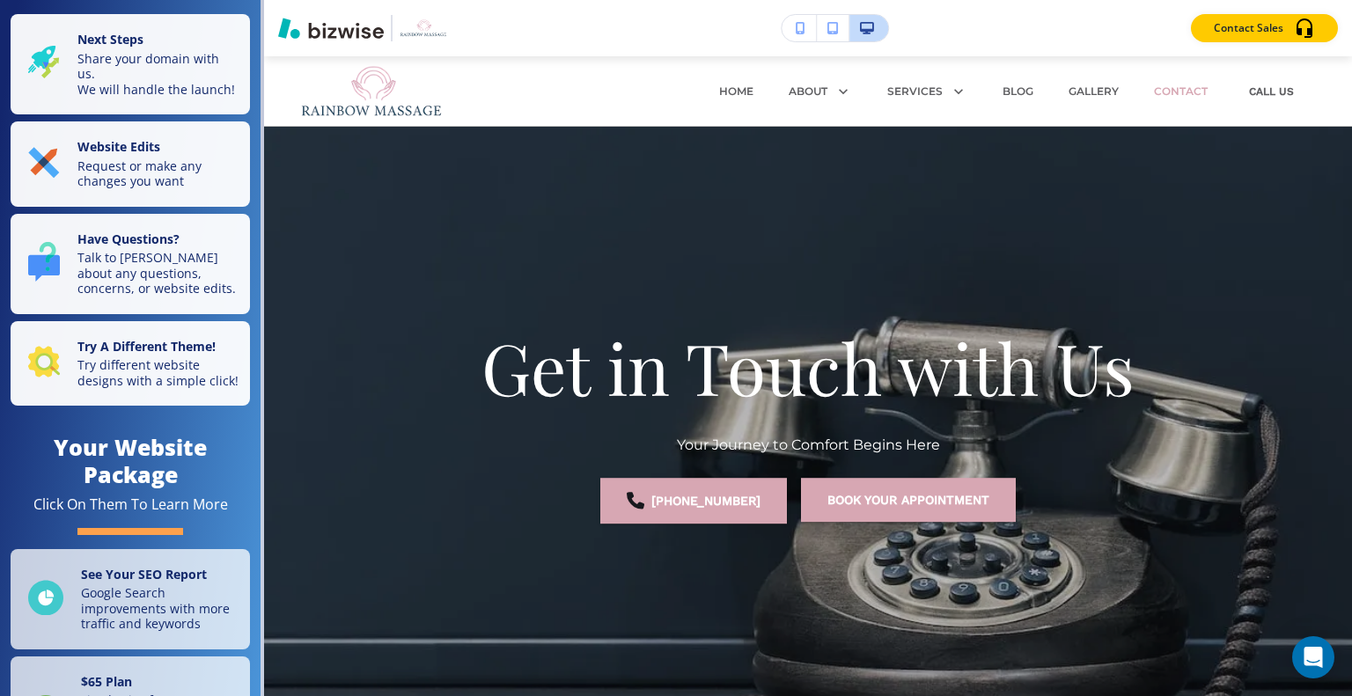
click at [306, 80] on div "Edit HOME ABOUT PRICING REVIEWS SERVICES Combo Massage Couple Massage Deep Tiss…" at bounding box center [808, 91] width 1088 height 70
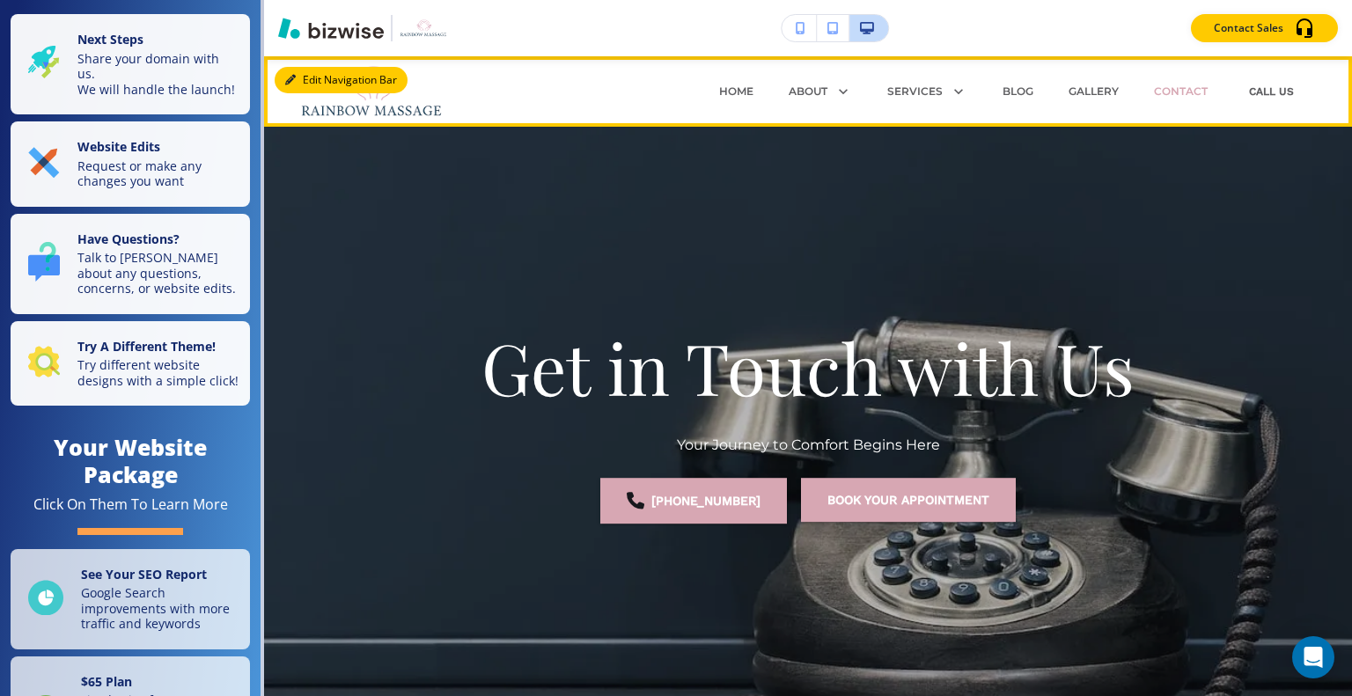
click at [326, 79] on button "Edit Navigation Bar" at bounding box center [341, 80] width 133 height 26
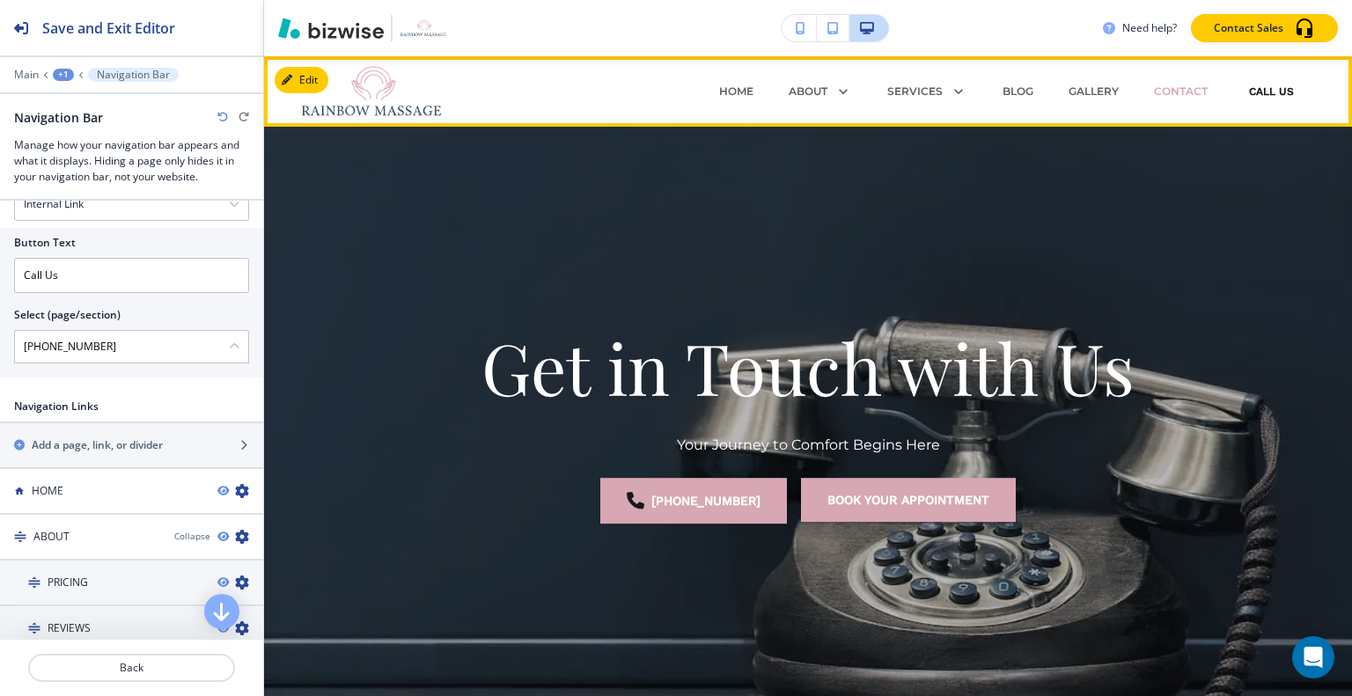
click at [1252, 91] on button "Call Us" at bounding box center [1271, 91] width 56 height 53
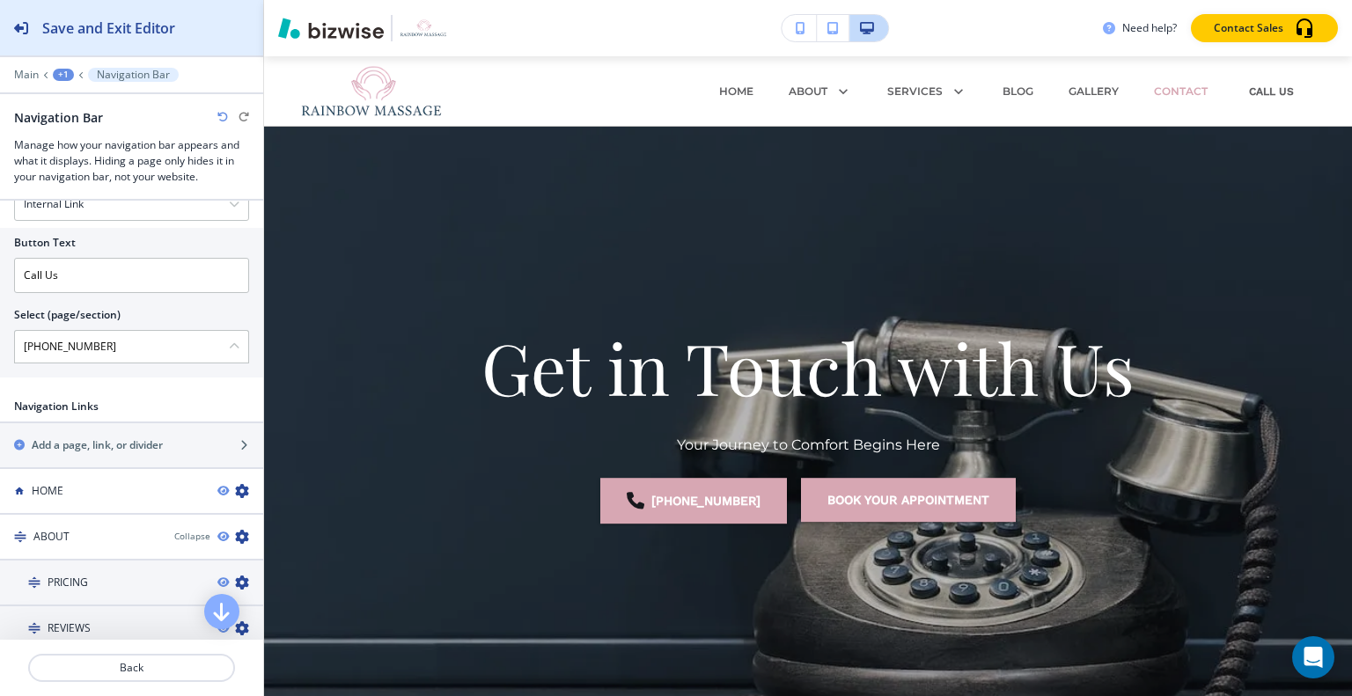
click at [145, 33] on h2 "Save and Exit Editor" at bounding box center [108, 28] width 133 height 21
